Goal: Information Seeking & Learning: Find specific fact

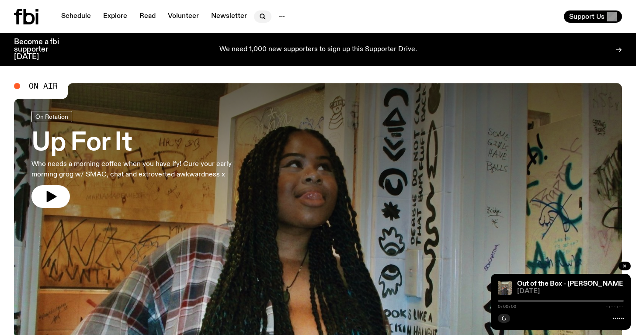
click at [260, 17] on icon "button" at bounding box center [262, 16] width 10 height 10
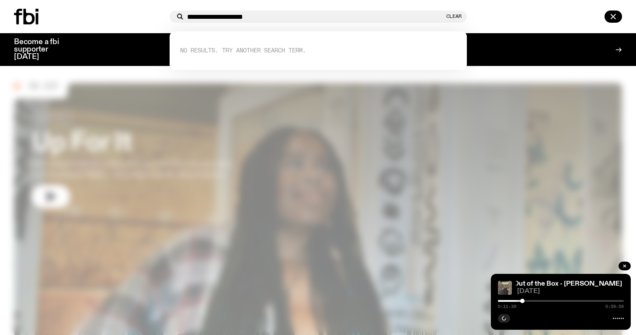
type input "**********"
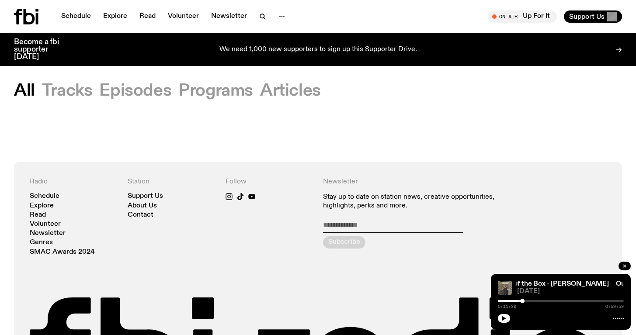
click at [153, 90] on button "Episodes" at bounding box center [135, 91] width 72 height 16
click at [21, 91] on button "All" at bounding box center [24, 91] width 21 height 16
